Goal: Information Seeking & Learning: Learn about a topic

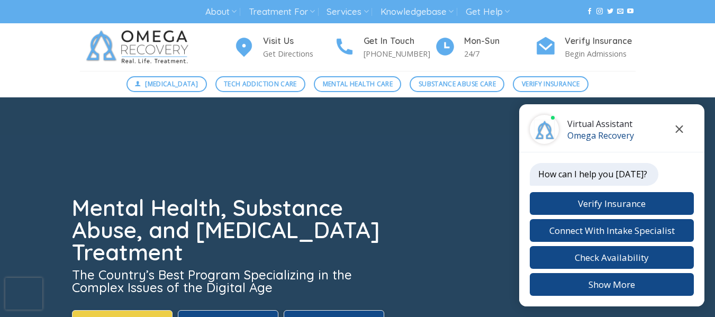
click at [679, 131] on icon "Close chat" at bounding box center [679, 128] width 7 height 7
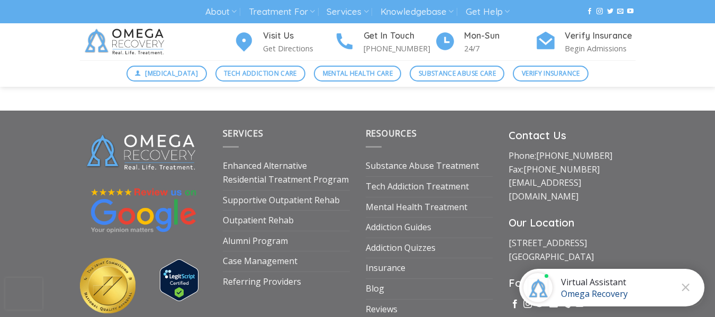
scroll to position [3653, 0]
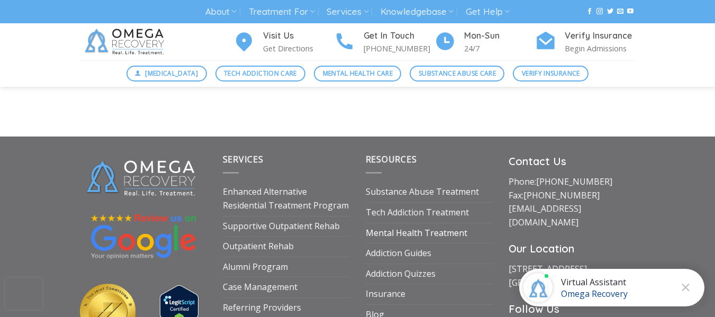
click at [377, 223] on link "Mental Health Treatment" at bounding box center [417, 233] width 102 height 20
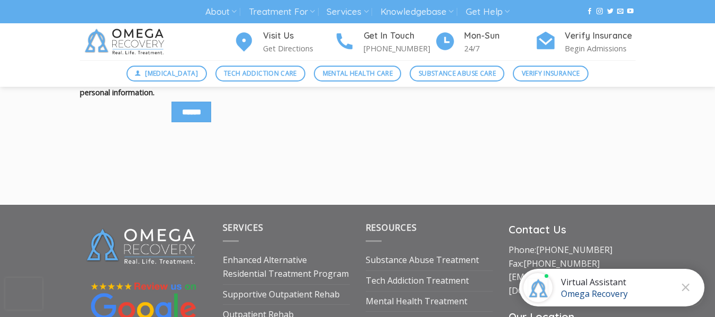
scroll to position [1377, 0]
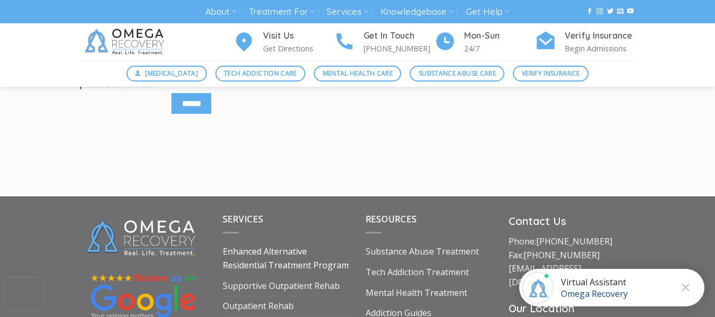
click at [284, 264] on link "Enhanced Alternative Residential Treatment Program" at bounding box center [286, 258] width 127 height 33
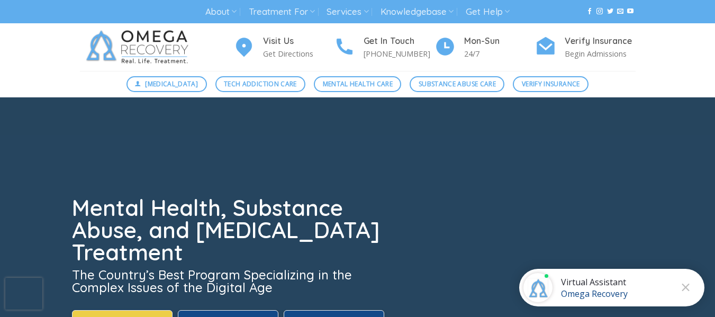
click at [63, 178] on video at bounding box center [357, 256] width 715 height 318
